Goal: Information Seeking & Learning: Understand process/instructions

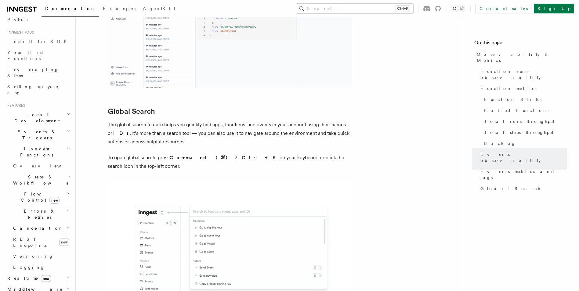
scroll to position [66, 0]
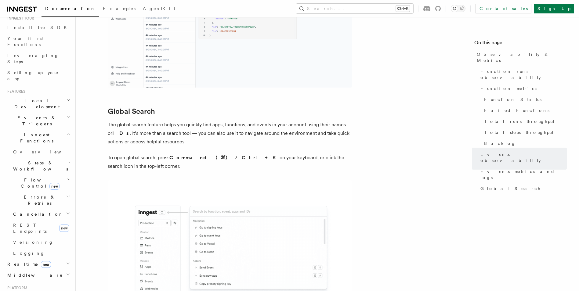
click at [36, 160] on span "Steps & Workflows" at bounding box center [39, 166] width 57 height 12
click at [31, 178] on span "Overview" at bounding box center [50, 180] width 63 height 5
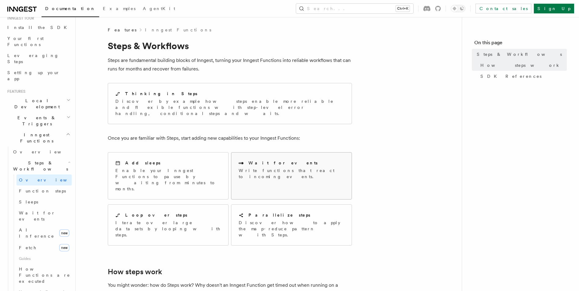
click at [252, 168] on p "Write functions that react to incoming events." at bounding box center [292, 174] width 106 height 12
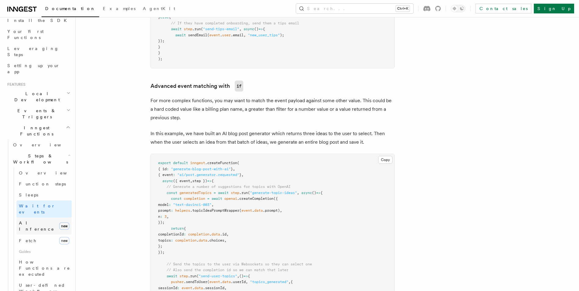
scroll to position [92, 0]
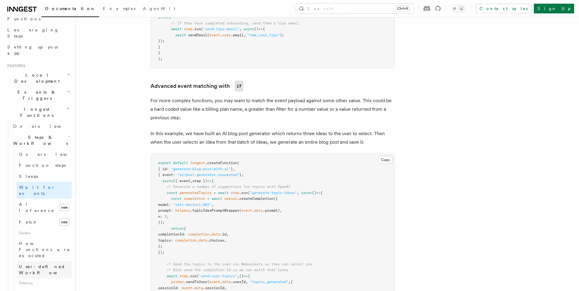
click at [44, 264] on span "User-defined Workflows" at bounding box center [46, 269] width 55 height 11
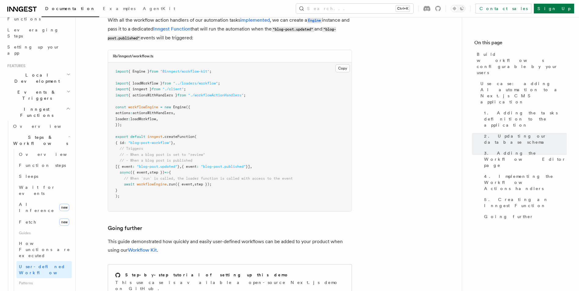
scroll to position [2710, 0]
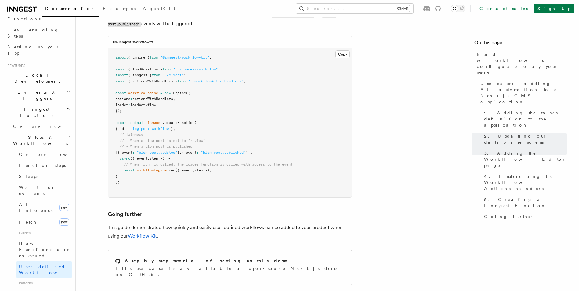
click at [31, 9] on icon at bounding box center [21, 8] width 29 height 7
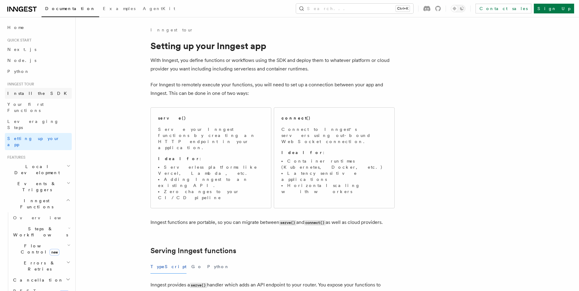
click at [32, 94] on span "Install the SDK" at bounding box center [38, 93] width 63 height 5
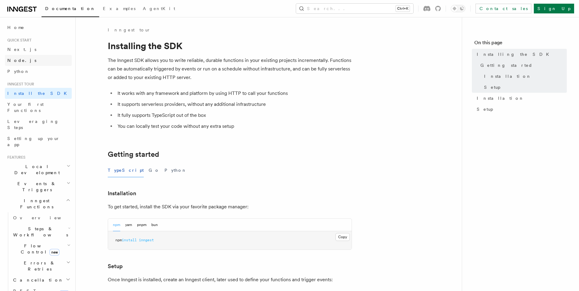
click at [15, 57] on span "Node.js" at bounding box center [21, 60] width 29 height 6
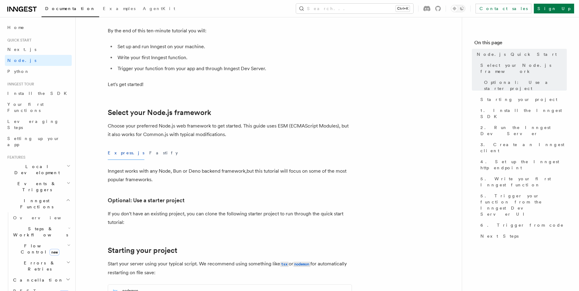
scroll to position [122, 0]
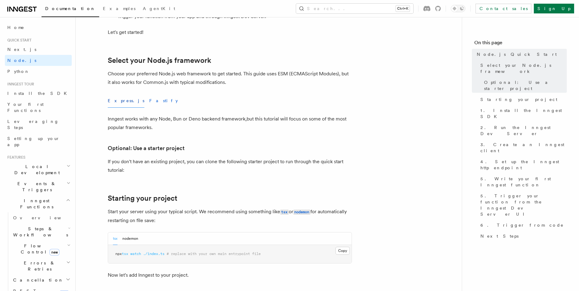
click at [149, 103] on button "Fastify" at bounding box center [163, 101] width 29 height 14
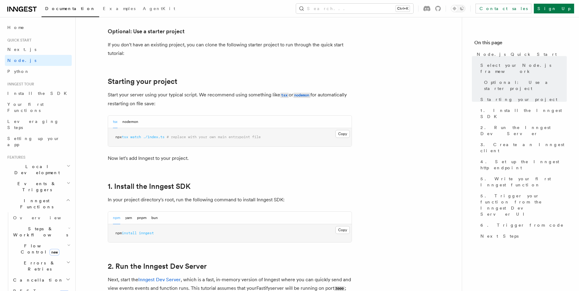
scroll to position [244, 0]
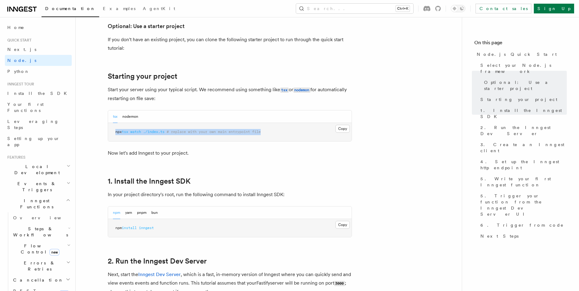
drag, startPoint x: 276, startPoint y: 130, endPoint x: 99, endPoint y: 128, distance: 176.5
drag, startPoint x: 99, startPoint y: 128, endPoint x: 152, endPoint y: 129, distance: 52.8
copy span "npx tsx watch ./index.ts # replace with your own main entrypoint file"
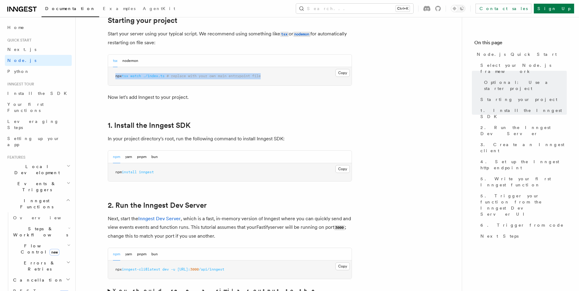
scroll to position [305, 0]
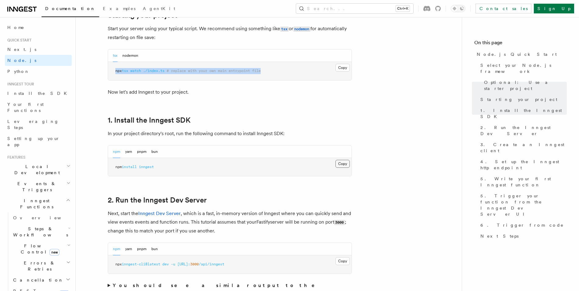
click at [340, 165] on button "Copy Copied" at bounding box center [343, 164] width 14 height 8
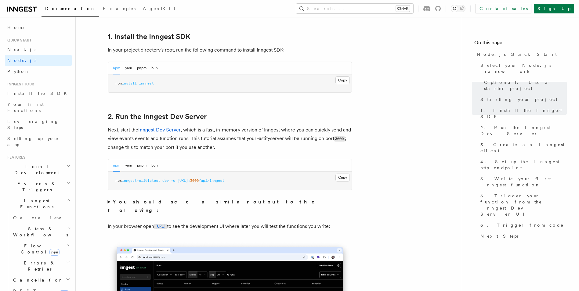
scroll to position [397, 0]
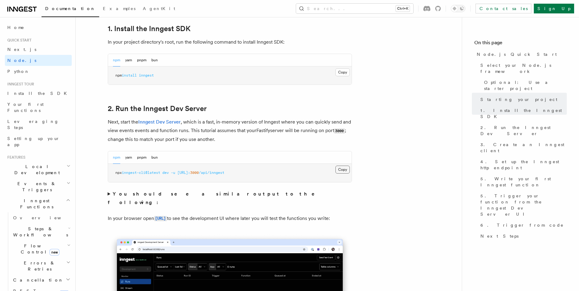
click at [346, 169] on button "Copy Copied" at bounding box center [343, 170] width 14 height 8
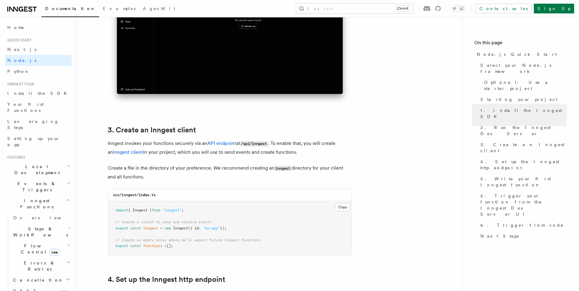
scroll to position [702, 0]
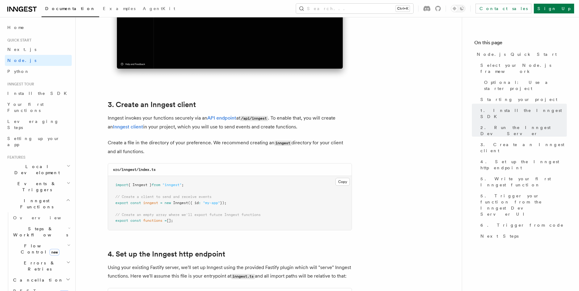
drag, startPoint x: 192, startPoint y: 224, endPoint x: 106, endPoint y: 180, distance: 96.8
drag, startPoint x: 106, startPoint y: 180, endPoint x: 122, endPoint y: 185, distance: 16.5
copy code "import { Inngest } from "inngest" ; // Create a client to send and receive even…"
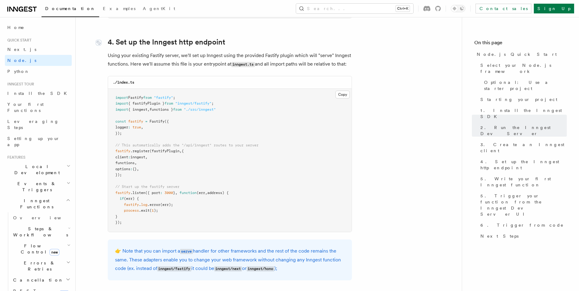
scroll to position [916, 0]
click at [171, 96] on span ""fastify"" at bounding box center [163, 96] width 19 height 4
copy span "fastify"
click at [342, 96] on button "Copy Copied" at bounding box center [343, 93] width 14 height 8
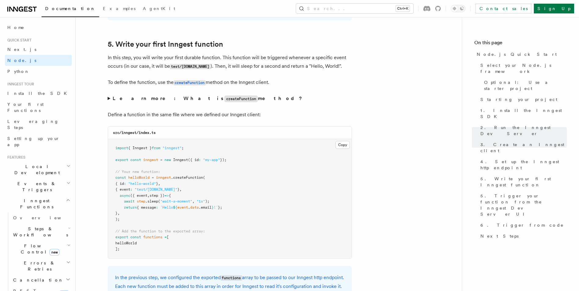
scroll to position [1191, 0]
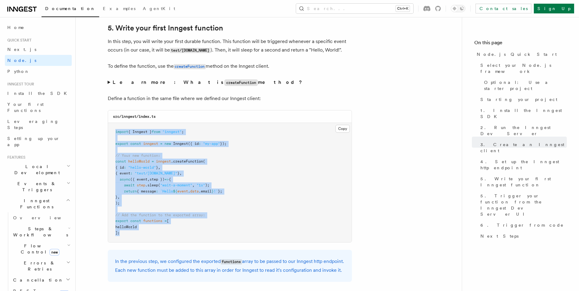
drag, startPoint x: 128, startPoint y: 234, endPoint x: 111, endPoint y: 128, distance: 107.0
click at [111, 128] on pre "import { Inngest } from "inngest" ; export const inngest = new Inngest ({ id : …" at bounding box center [230, 182] width 244 height 119
drag, startPoint x: 111, startPoint y: 128, endPoint x: 120, endPoint y: 129, distance: 9.2
copy code "import { Inngest } from "inngest" ; export const inngest = new Inngest ({ id : …"
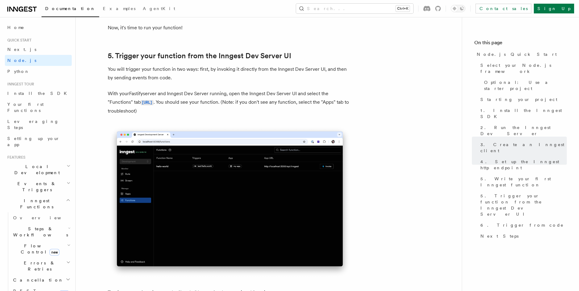
scroll to position [1466, 0]
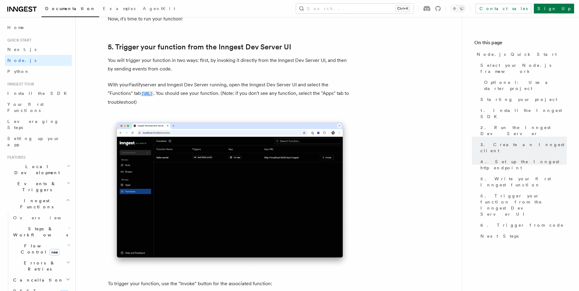
click at [154, 96] on code "[URL]" at bounding box center [147, 93] width 13 height 5
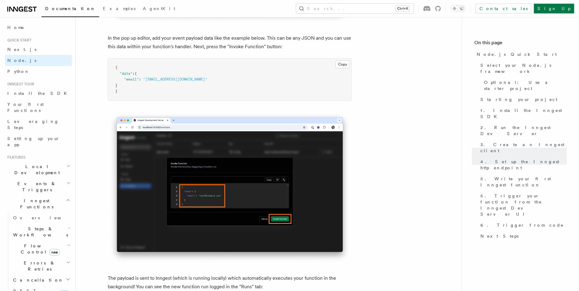
scroll to position [1893, 0]
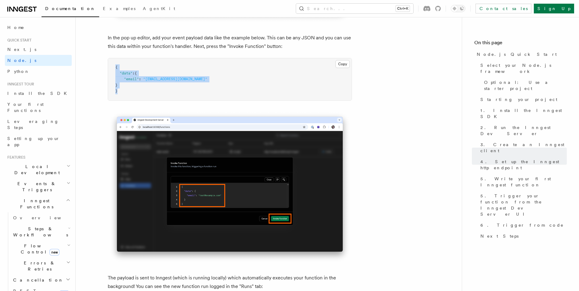
drag, startPoint x: 127, startPoint y: 103, endPoint x: 106, endPoint y: 70, distance: 39.6
click at [106, 70] on article "Quick start Node.js Quick Start In this tutorial you will add Inngest to a Node…" at bounding box center [268, 207] width 367 height 4146
drag, startPoint x: 106, startPoint y: 70, endPoint x: 123, endPoint y: 84, distance: 22.4
copy code "{ "data" : { "email" : "[EMAIL_ADDRESS][DOMAIN_NAME]" } }"
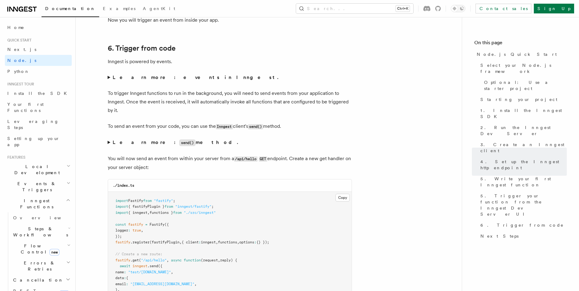
scroll to position [3145, 0]
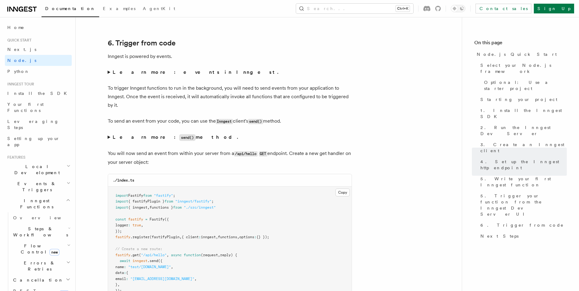
click at [166, 75] on strong "Learn more: events in Inngest." at bounding box center [196, 72] width 167 height 6
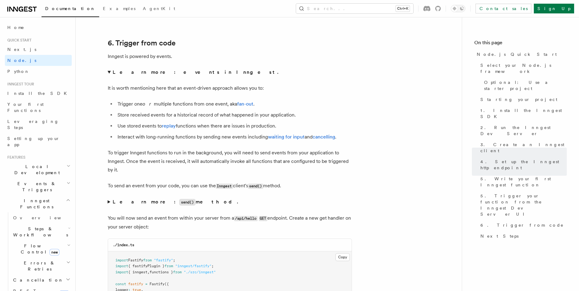
click at [166, 75] on strong "Learn more: events in Inngest." at bounding box center [196, 72] width 167 height 6
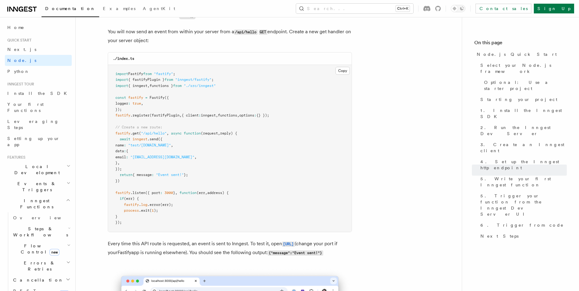
scroll to position [3267, 0]
click at [271, 146] on pre "import Fastify from "fastify" ; import { fastifyPlugin } from "inngest/fastify"…" at bounding box center [230, 148] width 244 height 167
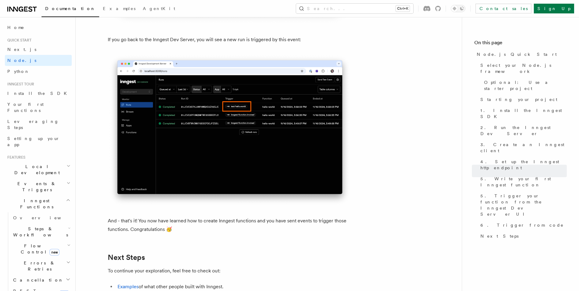
scroll to position [3664, 0]
